Goal: Task Accomplishment & Management: Complete application form

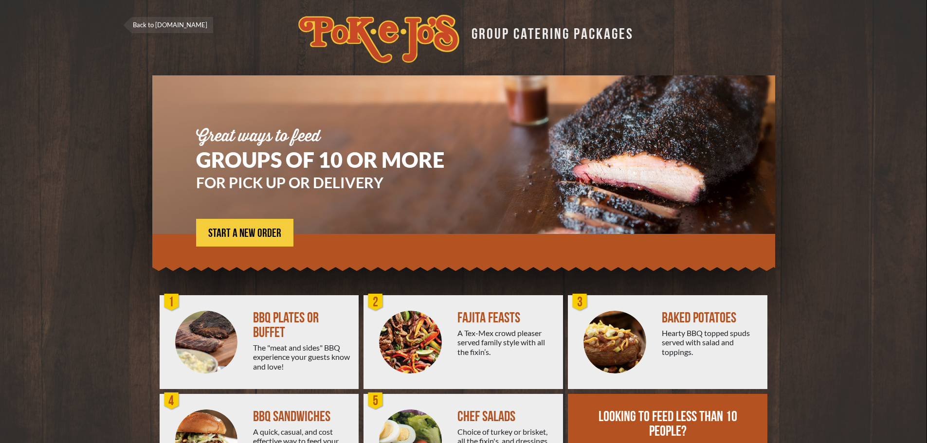
click at [320, 357] on div "The "meat and sides" BBQ experience your guests know and love!" at bounding box center [302, 357] width 98 height 28
click at [266, 229] on span "START A NEW ORDER" at bounding box center [244, 234] width 73 height 12
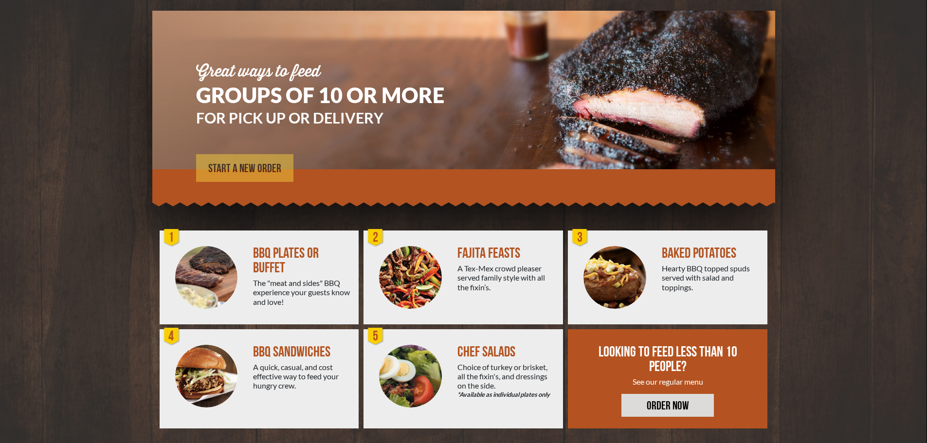
scroll to position [70, 0]
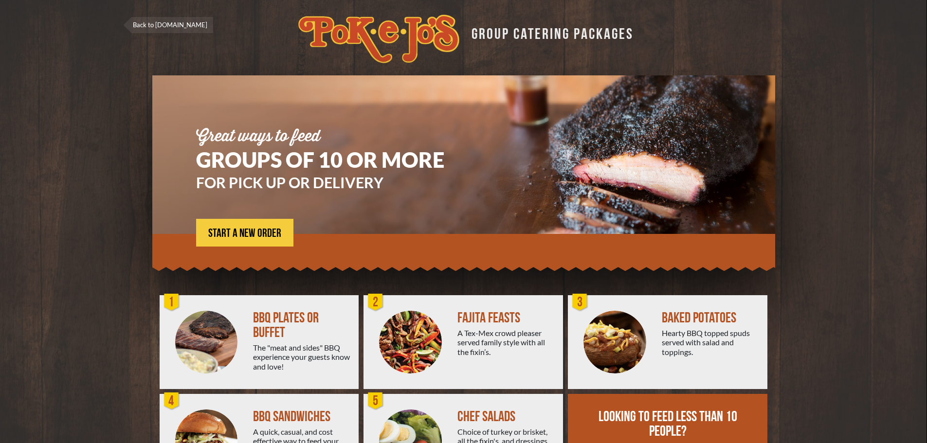
scroll to position [70, 0]
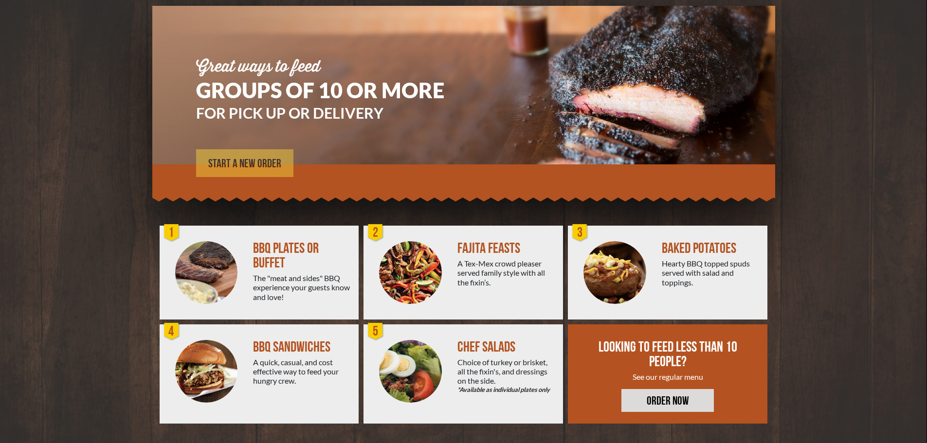
click at [242, 157] on link "START A NEW ORDER" at bounding box center [244, 163] width 97 height 28
